Goal: Information Seeking & Learning: Learn about a topic

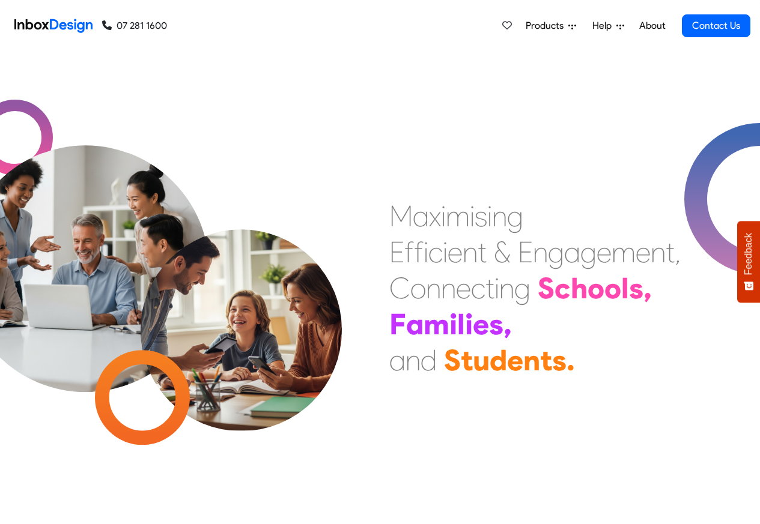
click at [653, 26] on link "About" at bounding box center [651, 26] width 33 height 24
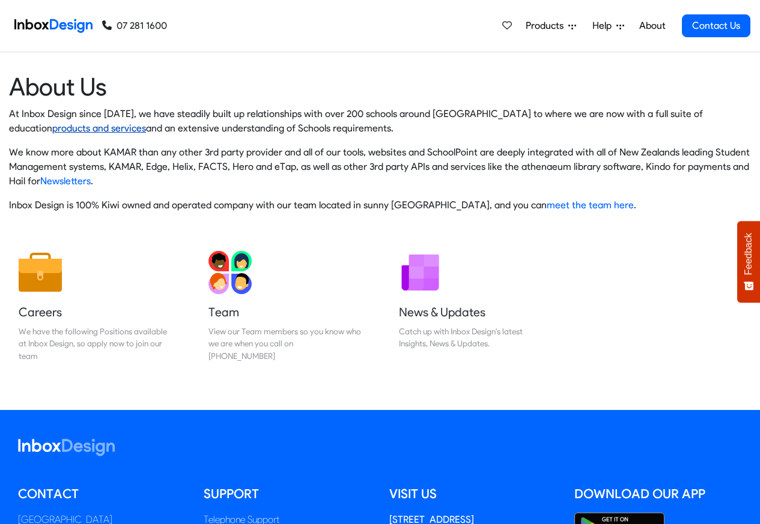
click at [52, 129] on link "products and services" at bounding box center [99, 127] width 94 height 11
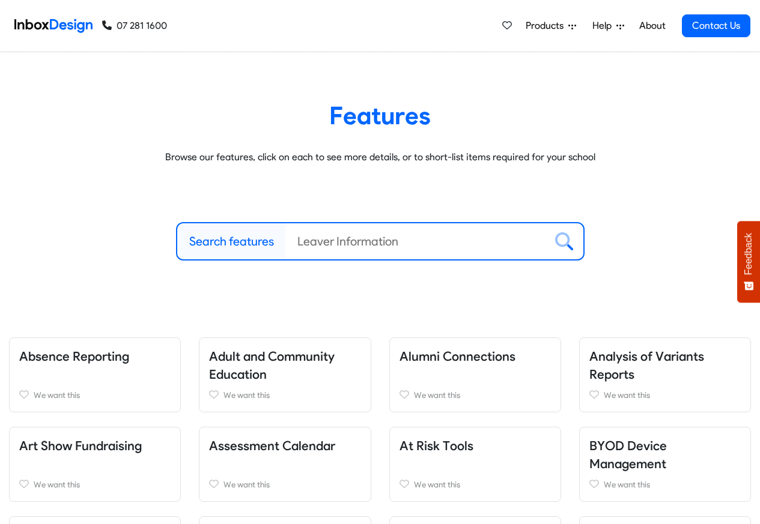
click at [229, 25] on div "Products Mobile APP Pricing Free Webinars & Training Browse all Features Login …" at bounding box center [458, 26] width 583 height 52
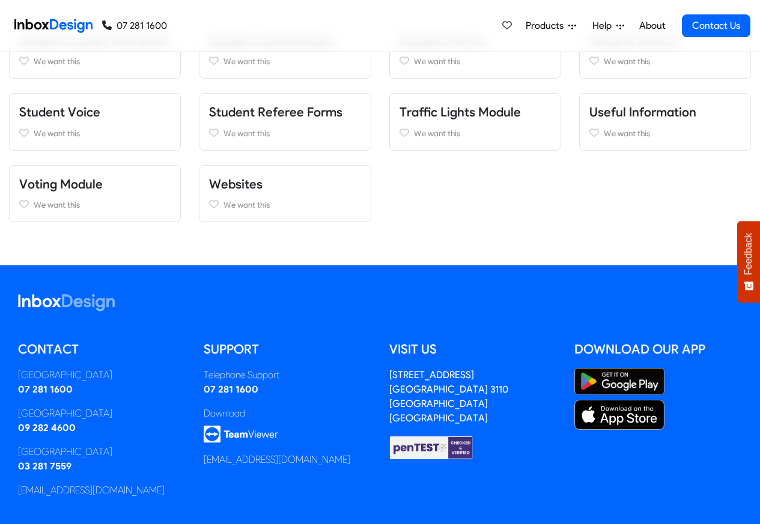
scroll to position [1363, 0]
